Goal: Entertainment & Leisure: Consume media (video, audio)

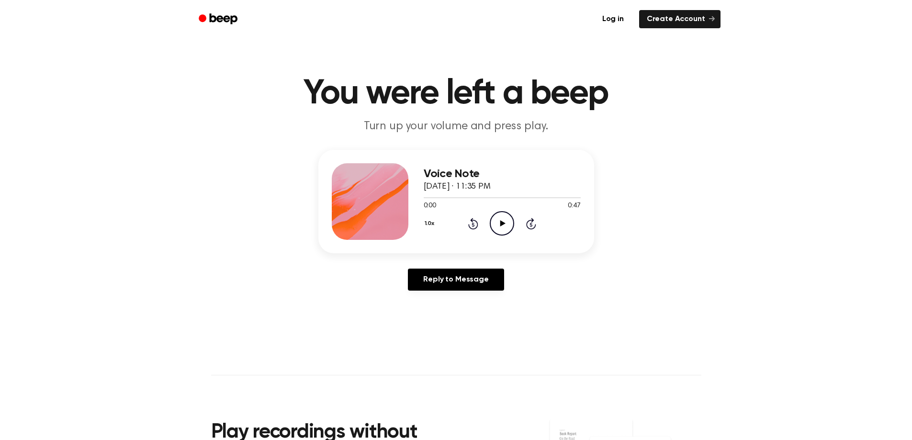
click at [498, 220] on icon "Play Audio" at bounding box center [502, 223] width 24 height 24
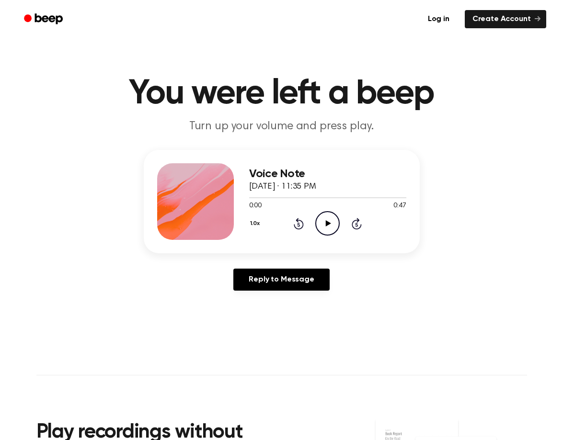
click at [322, 222] on icon "Play Audio" at bounding box center [327, 223] width 24 height 24
drag, startPoint x: 328, startPoint y: 220, endPoint x: 361, endPoint y: 148, distance: 79.3
click at [328, 220] on icon "Pause Audio" at bounding box center [327, 223] width 24 height 24
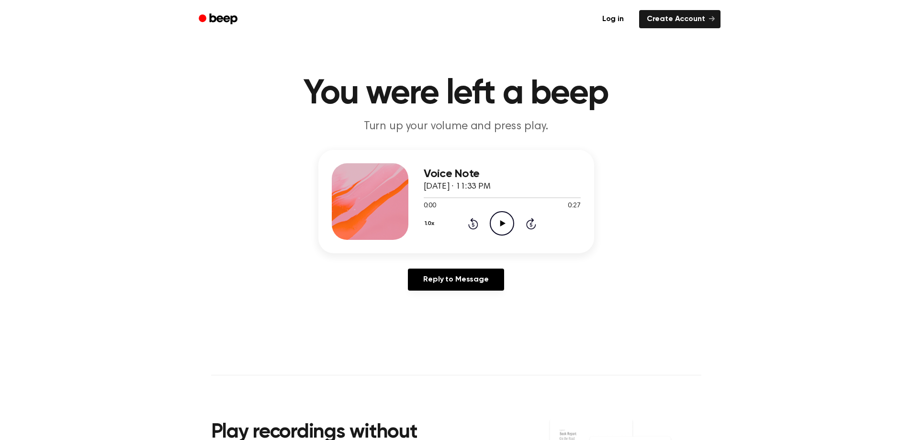
click at [501, 225] on icon at bounding box center [502, 223] width 5 height 6
click at [509, 221] on icon "Play Audio" at bounding box center [502, 223] width 24 height 24
click at [497, 222] on icon "Play Audio" at bounding box center [502, 223] width 24 height 24
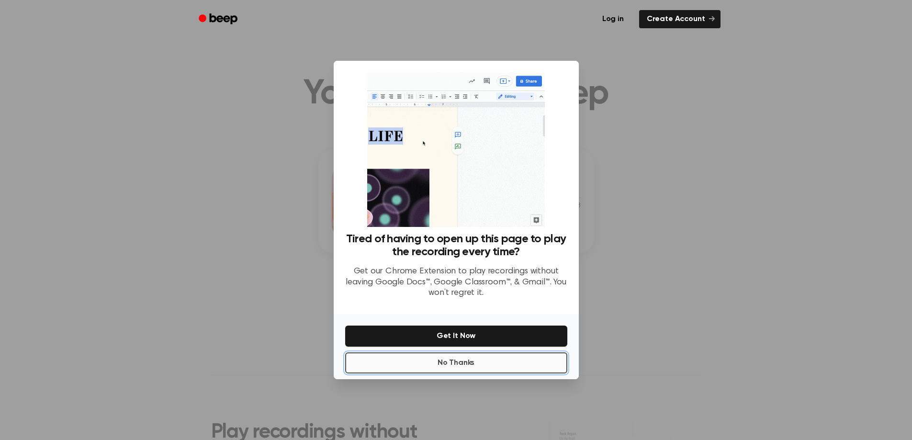
click at [473, 364] on button "No Thanks" at bounding box center [456, 362] width 222 height 21
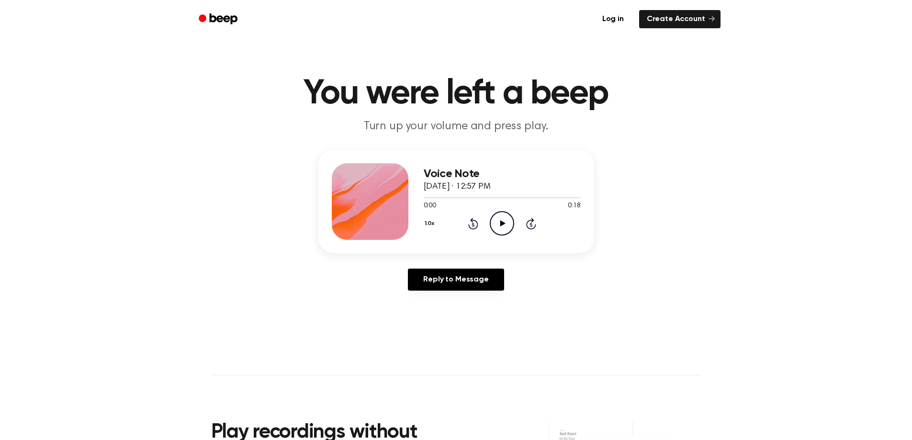
click at [507, 225] on icon "Play Audio" at bounding box center [502, 223] width 24 height 24
click at [500, 224] on icon at bounding box center [502, 223] width 5 height 6
click at [502, 221] on icon "Play Audio" at bounding box center [502, 223] width 24 height 24
click at [503, 224] on icon at bounding box center [502, 223] width 5 height 6
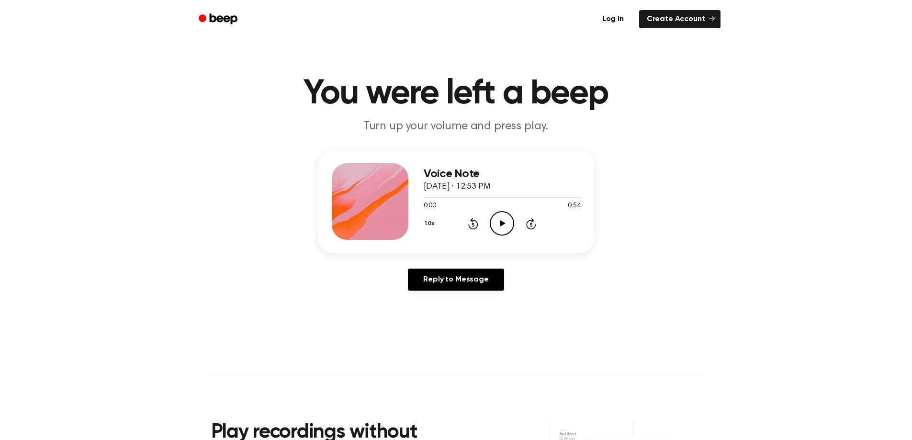
click at [497, 222] on icon "Play Audio" at bounding box center [502, 223] width 24 height 24
click at [503, 225] on icon at bounding box center [502, 223] width 5 height 6
click at [499, 223] on icon "Play Audio" at bounding box center [502, 223] width 24 height 24
click at [497, 198] on div at bounding box center [502, 197] width 157 height 1
drag, startPoint x: 441, startPoint y: 198, endPoint x: 520, endPoint y: 198, distance: 79.0
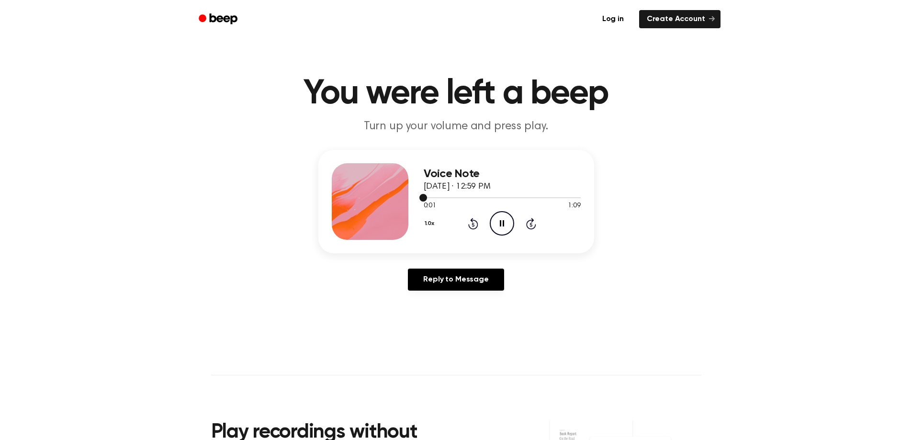
click at [520, 198] on div at bounding box center [502, 197] width 157 height 8
click at [530, 225] on icon "Skip 5 seconds" at bounding box center [531, 223] width 11 height 12
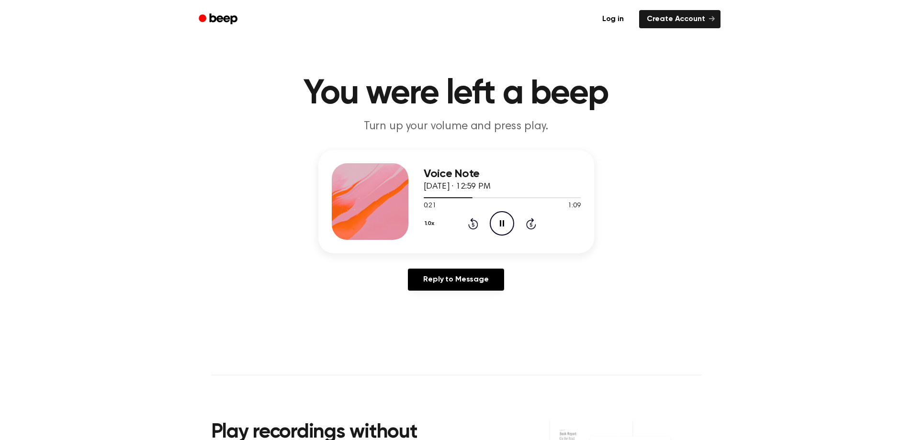
click at [530, 225] on icon "Skip 5 seconds" at bounding box center [531, 223] width 11 height 12
click at [531, 220] on icon at bounding box center [531, 223] width 10 height 11
click at [509, 224] on icon "Play Audio" at bounding box center [502, 223] width 24 height 24
